Goal: Navigation & Orientation: Go to known website

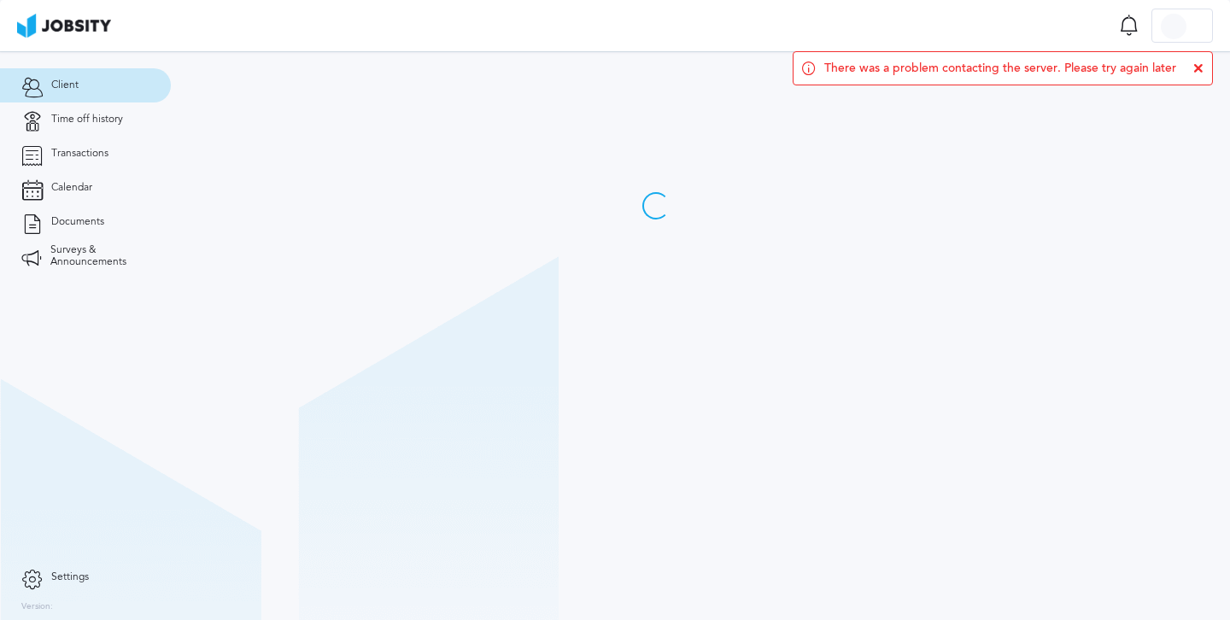
click at [1196, 71] on icon at bounding box center [1198, 68] width 10 height 10
